Goal: Information Seeking & Learning: Check status

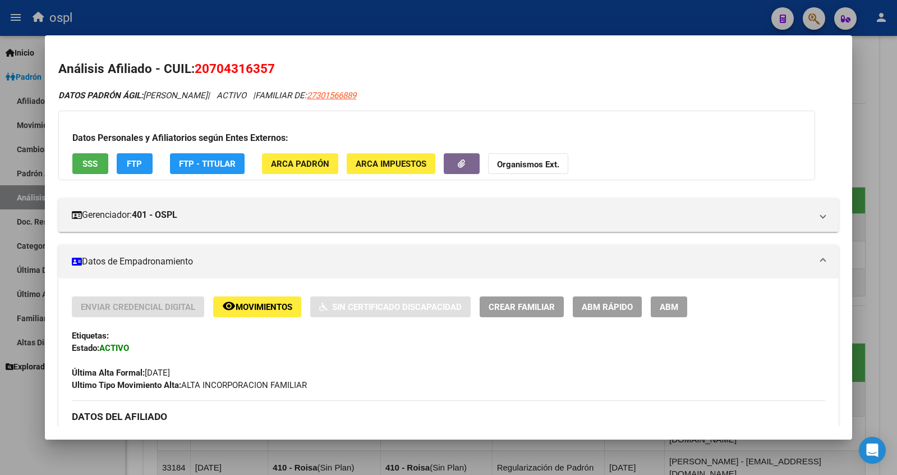
click at [874, 63] on div at bounding box center [448, 237] width 897 height 475
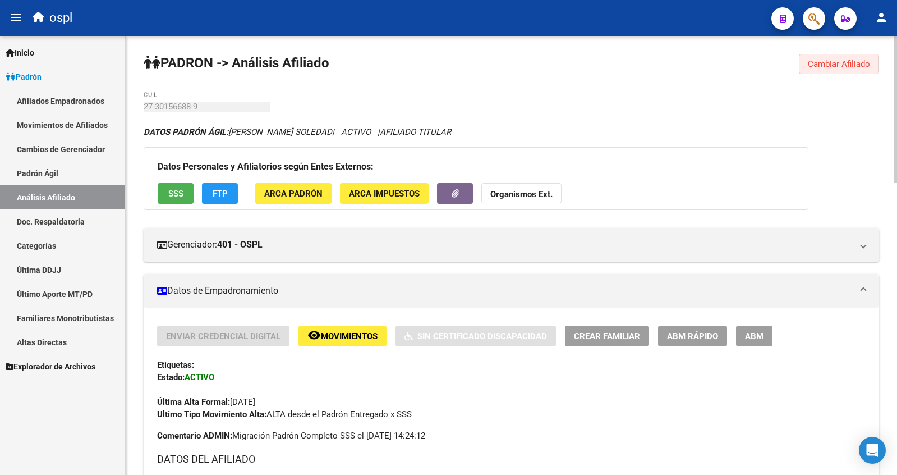
click at [834, 65] on span "Cambiar Afiliado" at bounding box center [839, 64] width 62 height 10
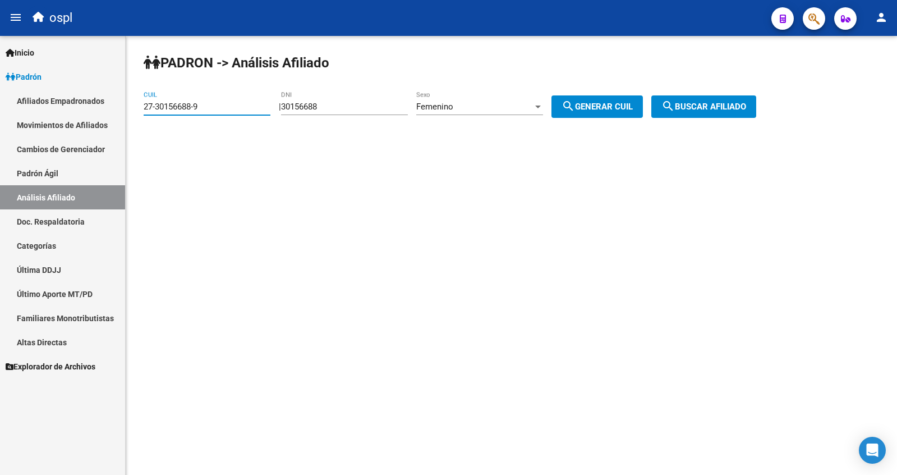
drag, startPoint x: 219, startPoint y: 105, endPoint x: 3, endPoint y: 96, distance: 215.6
click at [3, 96] on mat-sidenav-container "Firma Express Inicio Calendario SSS Instructivos Contacto OS Padrón Afiliados E…" at bounding box center [448, 255] width 897 height 439
click at [206, 104] on input "27-30156688-9" at bounding box center [207, 107] width 127 height 10
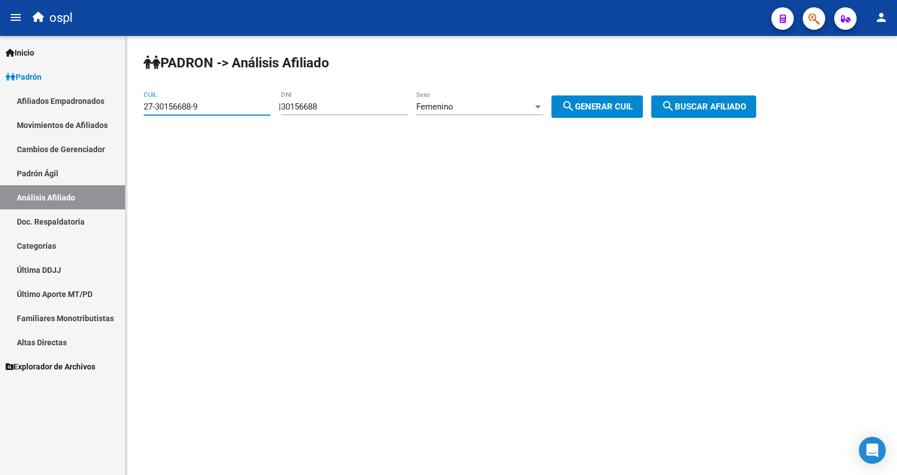
click at [66, 126] on link "Movimientos de Afiliados" at bounding box center [62, 125] width 125 height 24
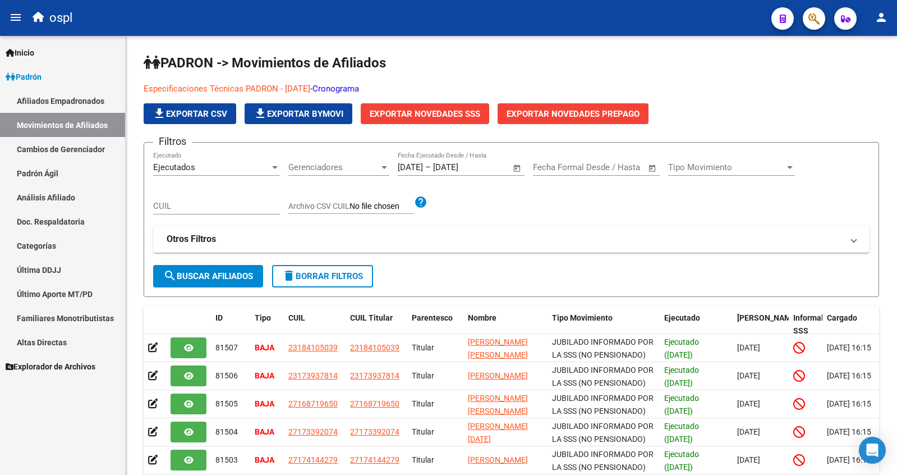
drag, startPoint x: 73, startPoint y: 122, endPoint x: 83, endPoint y: 112, distance: 13.5
click at [73, 122] on link "Movimientos de Afiliados" at bounding box center [62, 125] width 125 height 24
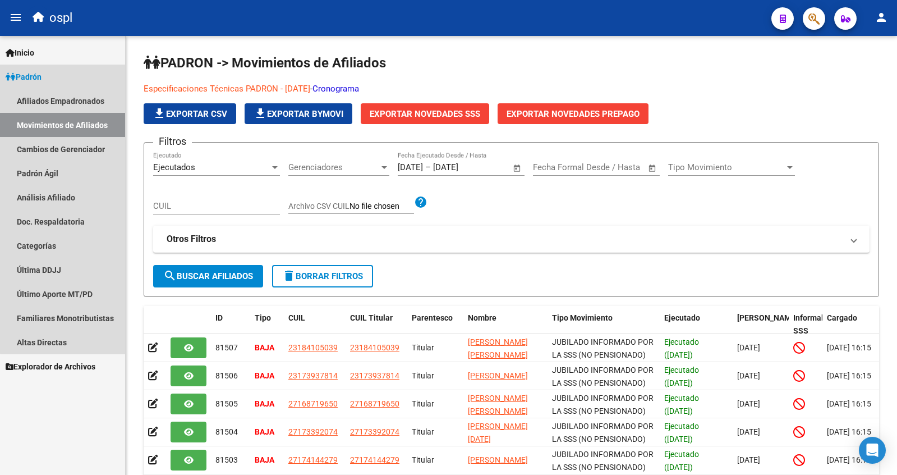
click at [86, 98] on link "Afiliados Empadronados" at bounding box center [62, 101] width 125 height 24
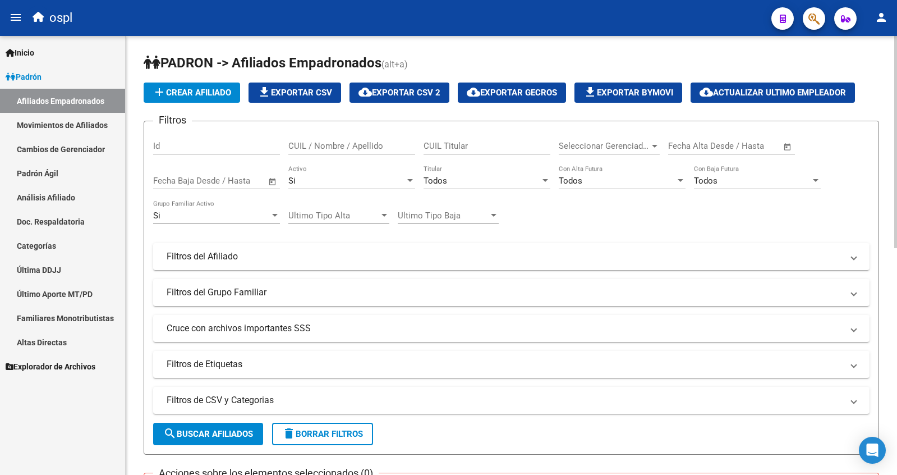
click at [358, 144] on input "CUIL / Nombre / Apellido" at bounding box center [351, 146] width 127 height 10
click at [57, 144] on link "Cambios de Gerenciador" at bounding box center [62, 149] width 125 height 24
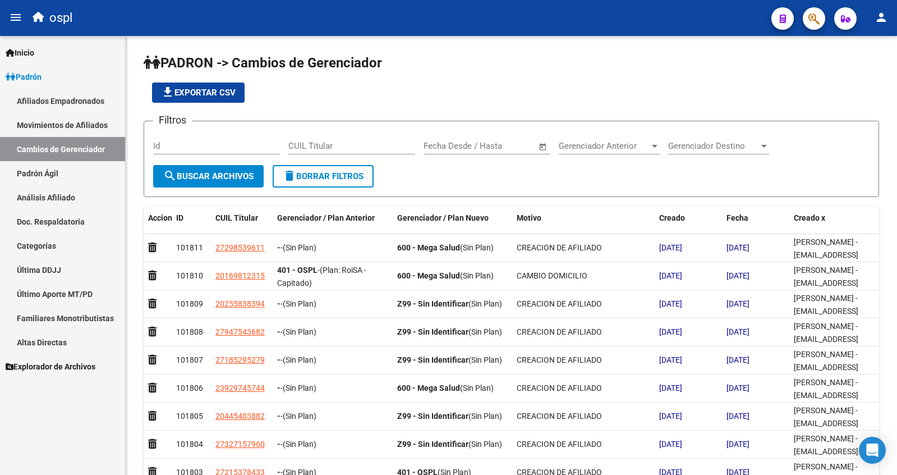
click at [61, 176] on link "Padrón Ágil" at bounding box center [62, 173] width 125 height 24
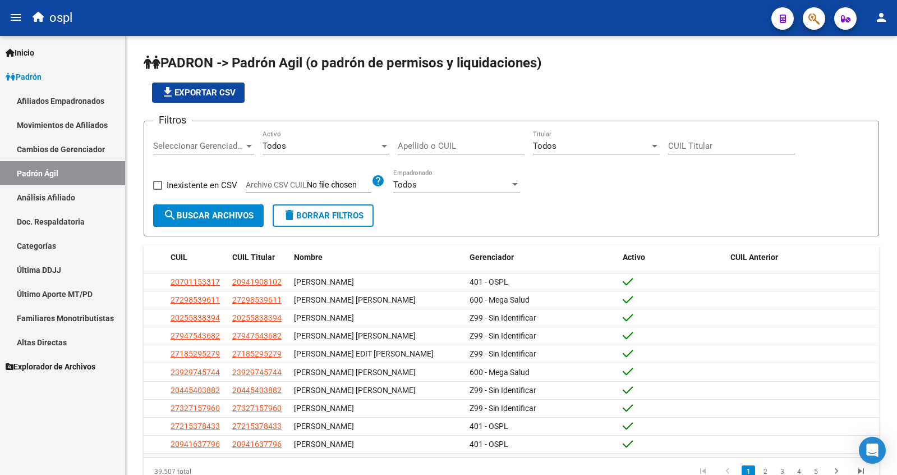
click at [34, 195] on link "Análisis Afiliado" at bounding box center [62, 197] width 125 height 24
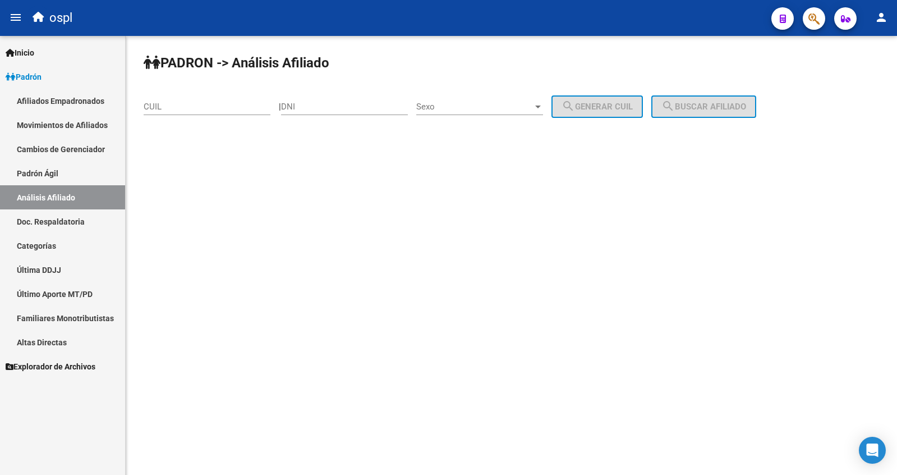
click at [283, 110] on div "| DNI Sexo Sexo search Generar CUIL" at bounding box center [465, 107] width 372 height 10
click at [300, 110] on input "DNI" at bounding box center [344, 107] width 127 height 10
type input "35219030"
click at [475, 107] on span "Sexo" at bounding box center [474, 107] width 117 height 10
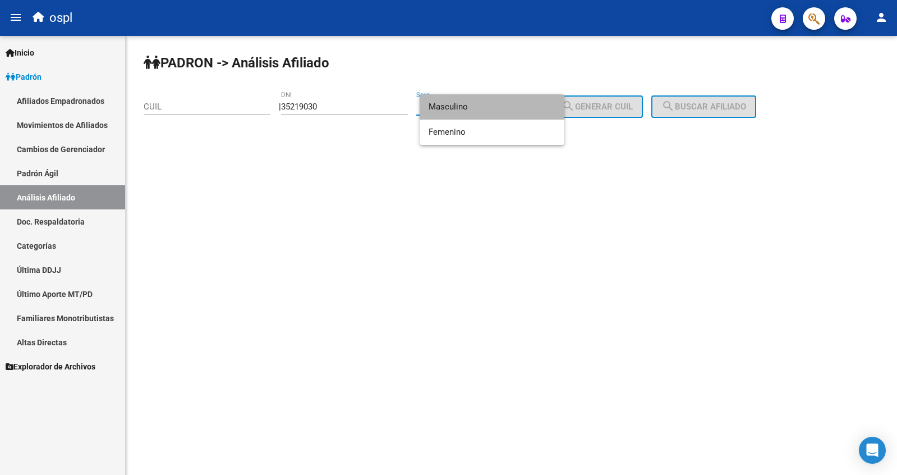
click at [477, 109] on span "Masculino" at bounding box center [492, 106] width 127 height 25
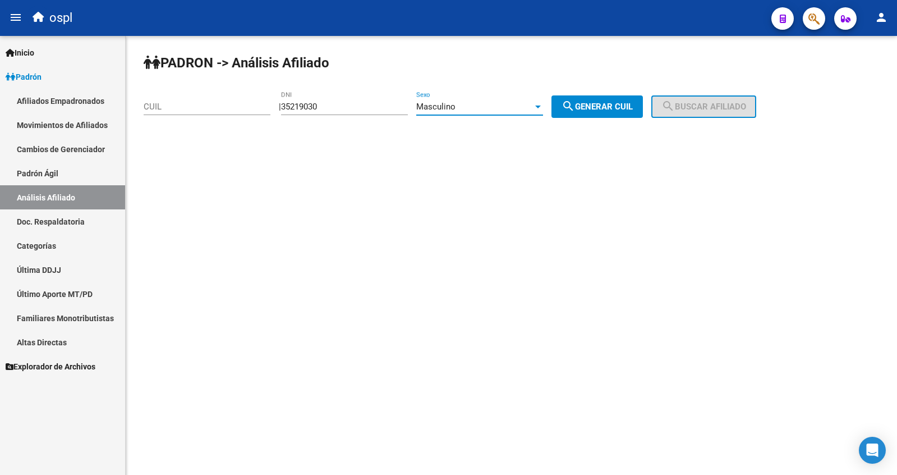
click at [599, 107] on span "search Generar CUIL" at bounding box center [596, 107] width 71 height 10
type input "20-35219030-7"
click at [710, 107] on span "search Buscar afiliado" at bounding box center [703, 107] width 85 height 10
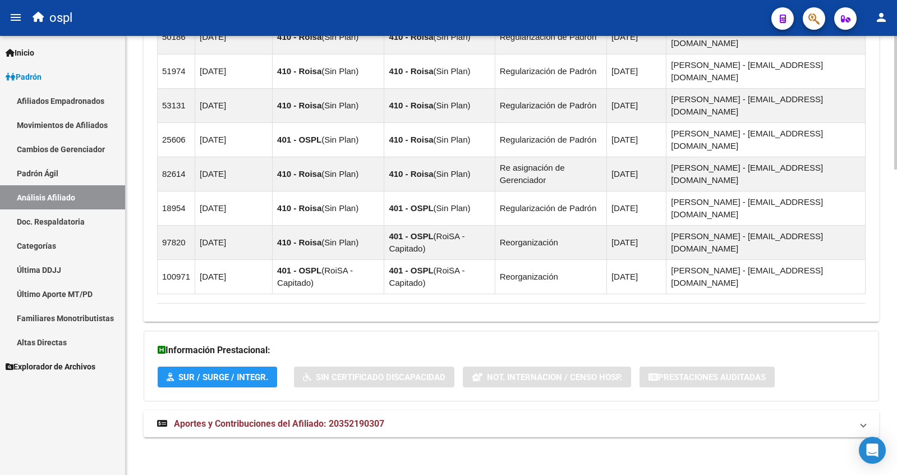
scroll to position [1001, 0]
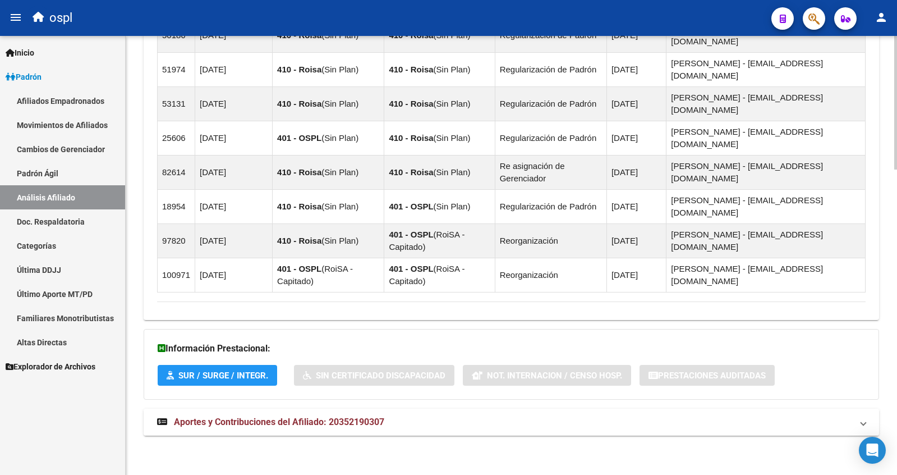
click at [312, 422] on span "Aportes y Contribuciones del Afiliado: 20352190307" at bounding box center [279, 421] width 210 height 11
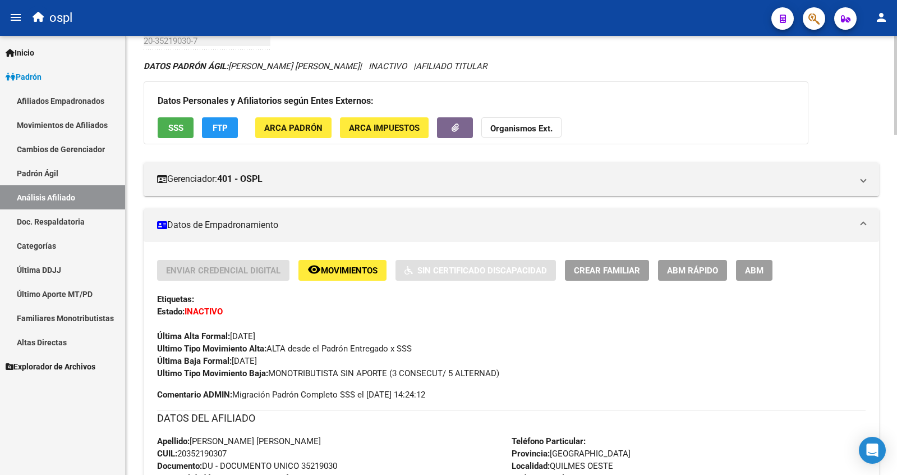
scroll to position [57, 0]
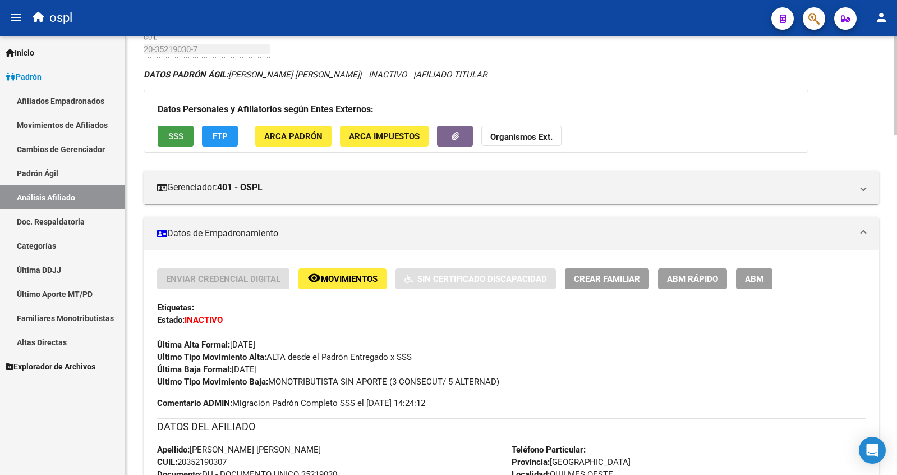
click at [174, 142] on button "SSS" at bounding box center [176, 136] width 36 height 21
